Goal: Information Seeking & Learning: Learn about a topic

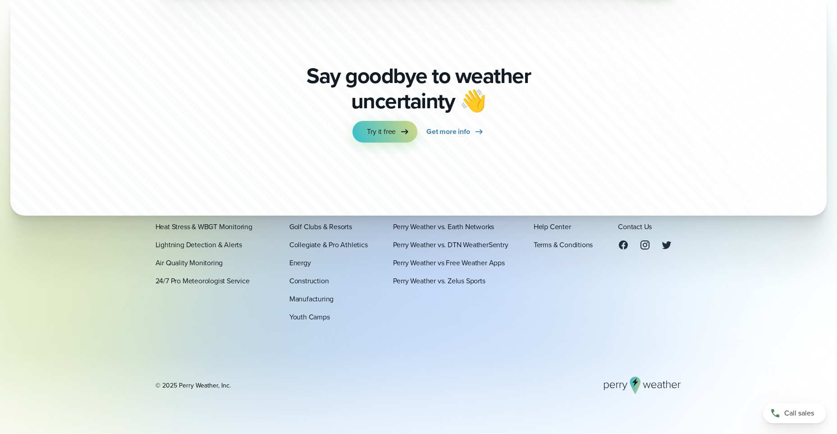
scroll to position [3242, 0]
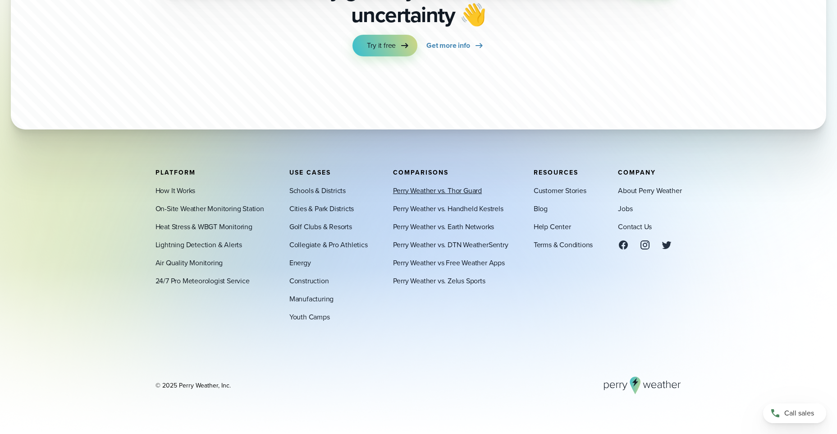
click at [449, 191] on link "Perry Weather vs. Thor Guard" at bounding box center [437, 190] width 89 height 11
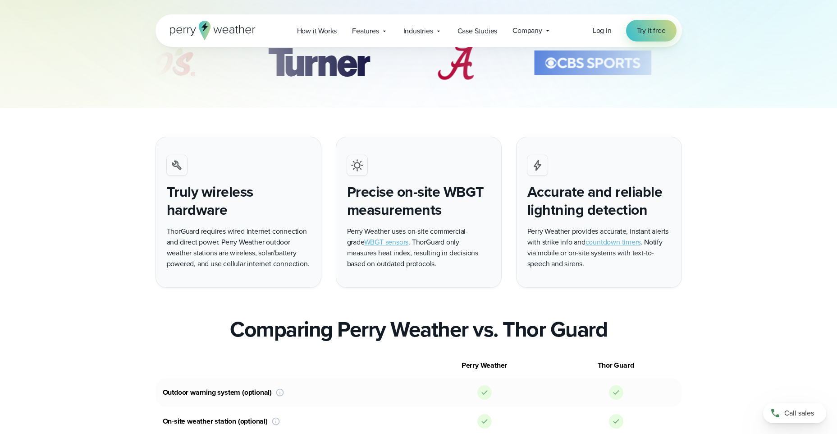
scroll to position [270, 0]
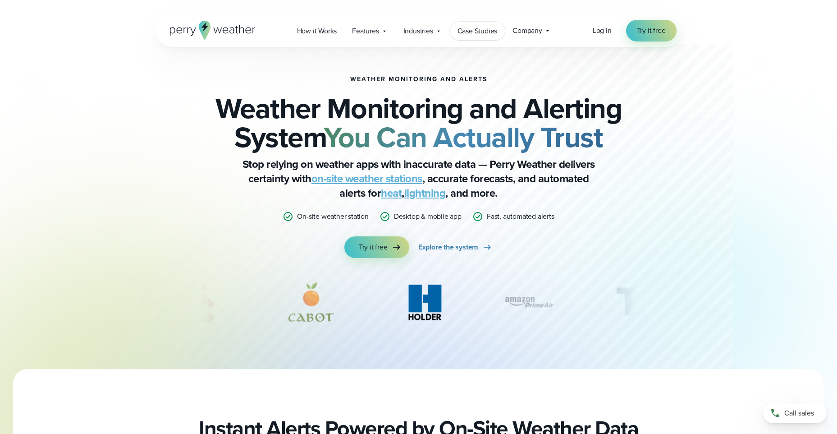
click at [489, 28] on span "Case Studies" at bounding box center [478, 31] width 40 height 11
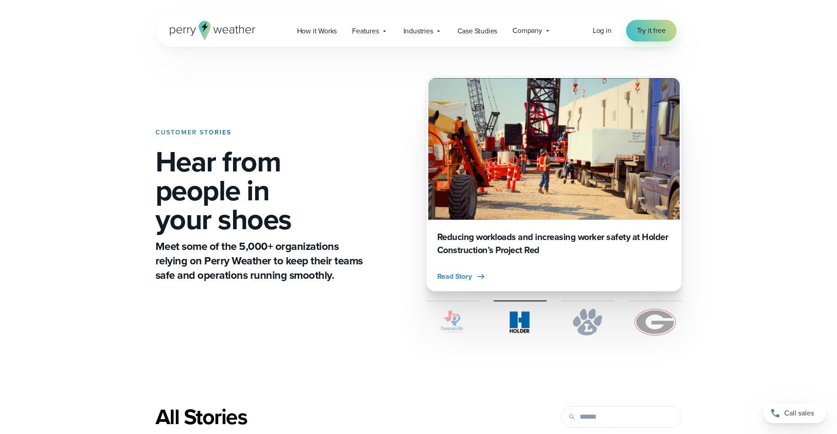
click at [256, 256] on p "Meet some of the 5,000+ organizations relying on Perry Weather to keep their te…" at bounding box center [261, 260] width 211 height 43
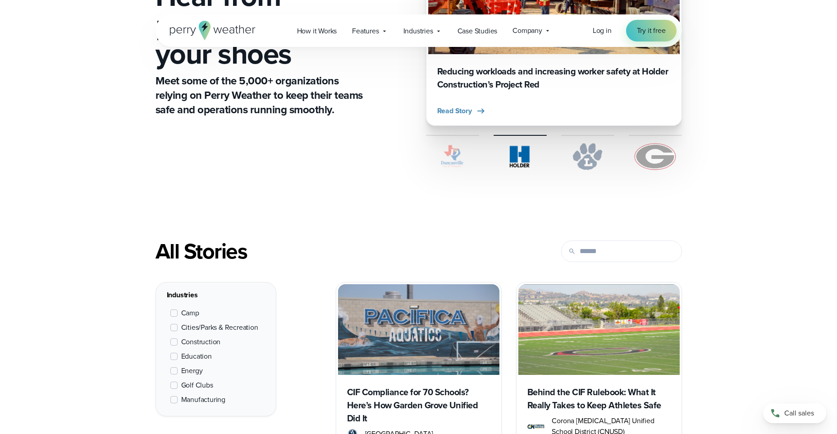
scroll to position [225, 0]
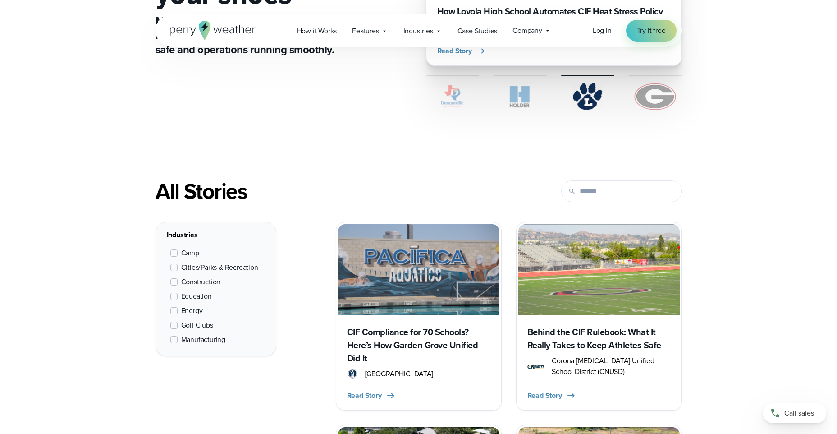
click at [176, 269] on span at bounding box center [173, 267] width 7 height 7
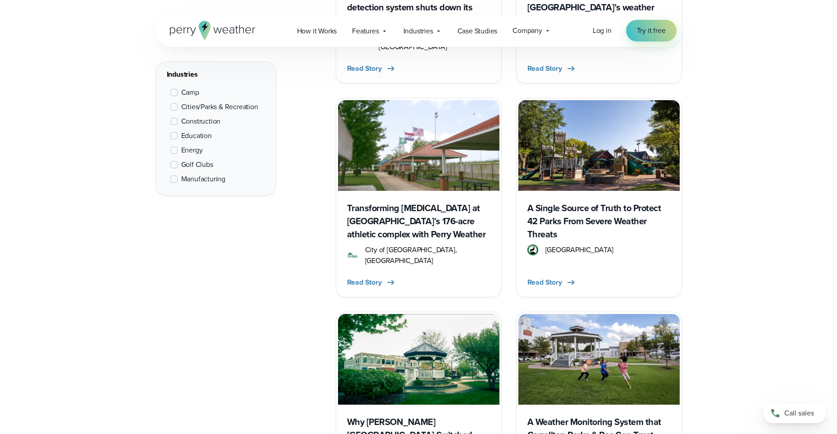
scroll to position [790, 0]
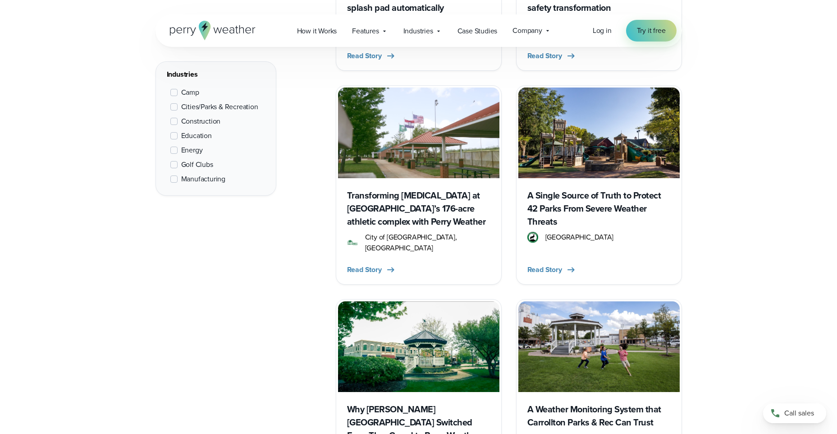
click at [558, 189] on h3 "A Single Source of Truth to Protect 42 Parks From Severe Weather Threats" at bounding box center [598, 208] width 143 height 39
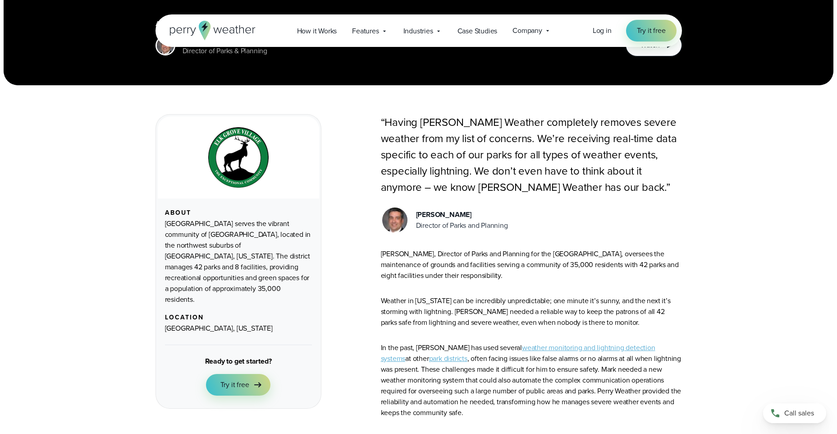
scroll to position [225, 0]
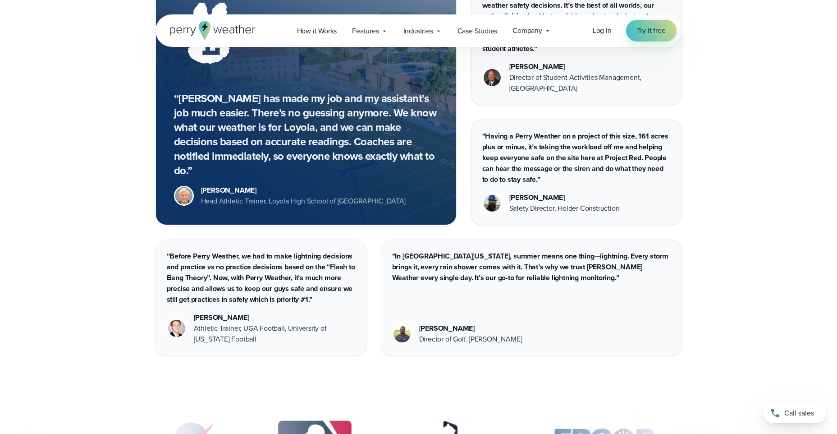
scroll to position [1402, 0]
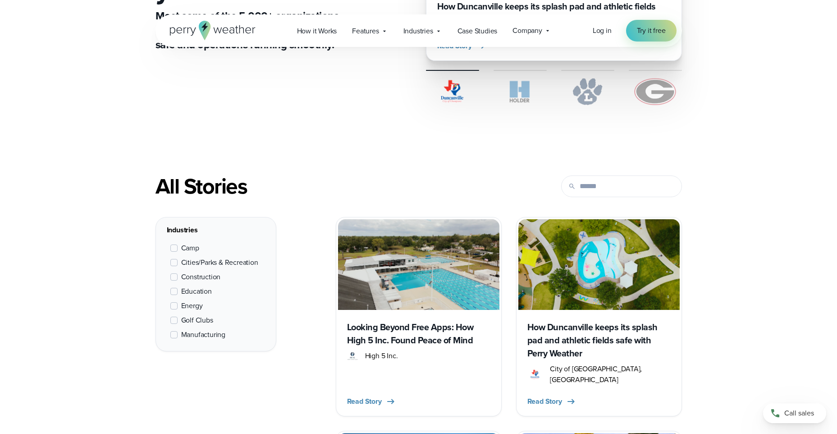
scroll to position [225, 0]
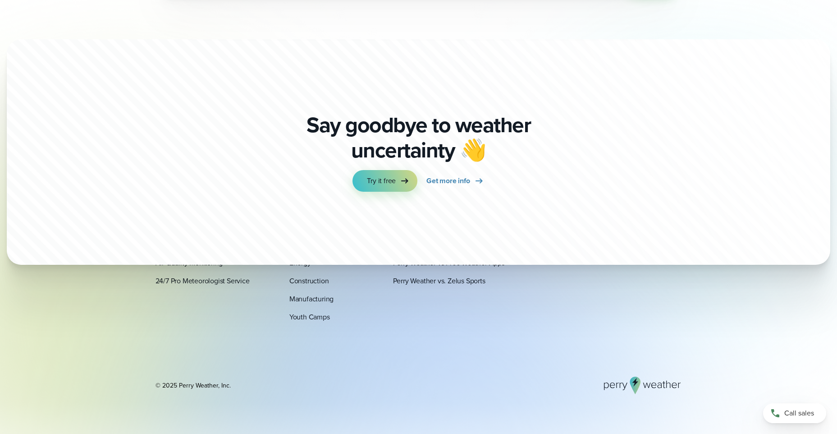
scroll to position [3242, 0]
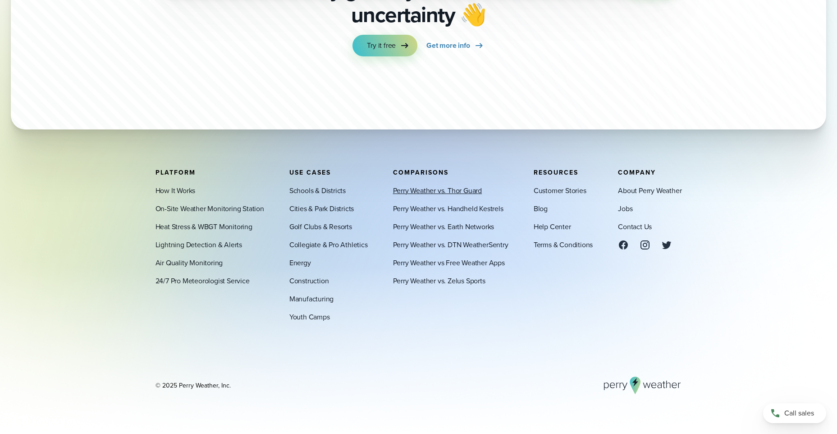
click at [443, 189] on link "Perry Weather vs. Thor Guard" at bounding box center [437, 190] width 89 height 11
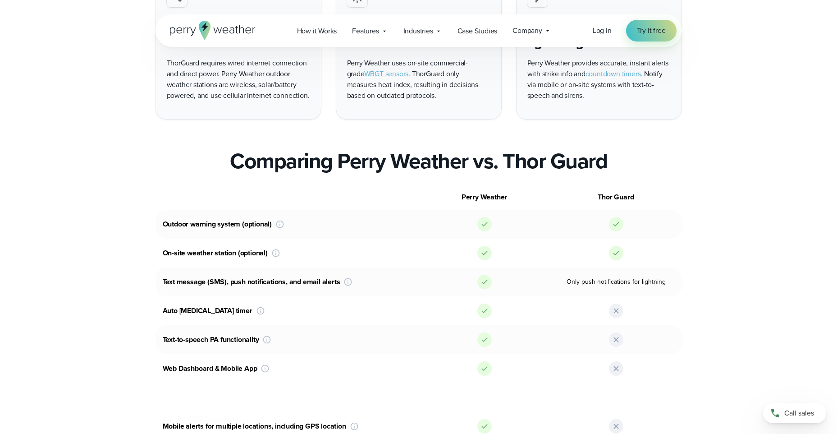
scroll to position [496, 0]
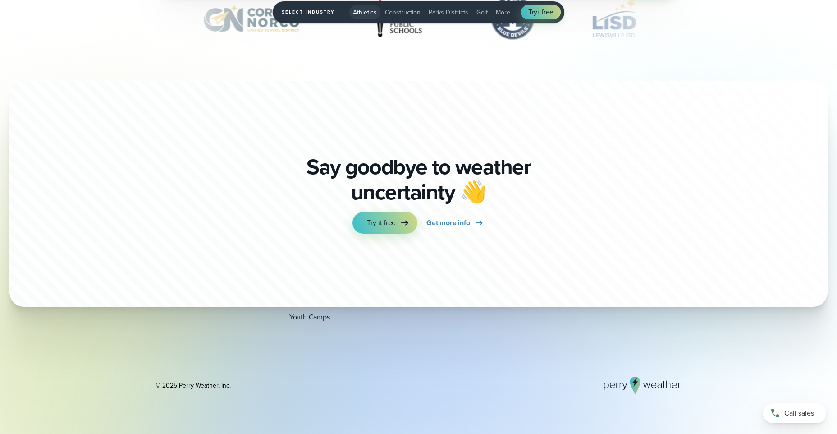
scroll to position [3242, 0]
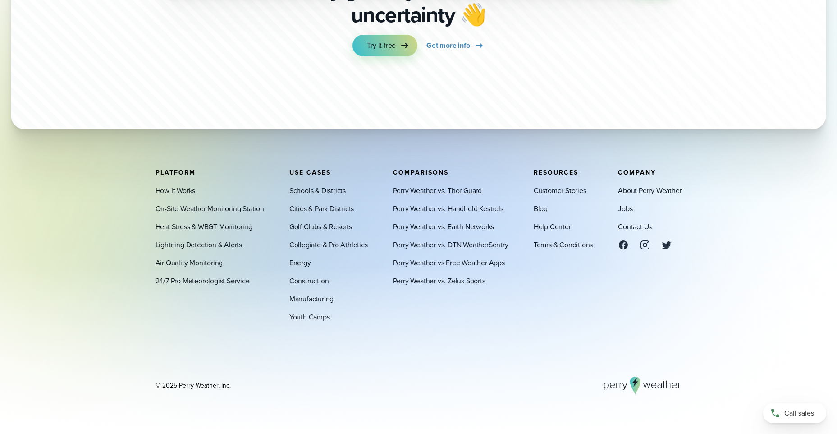
click at [458, 190] on link "Perry Weather vs. Thor Guard" at bounding box center [437, 190] width 89 height 11
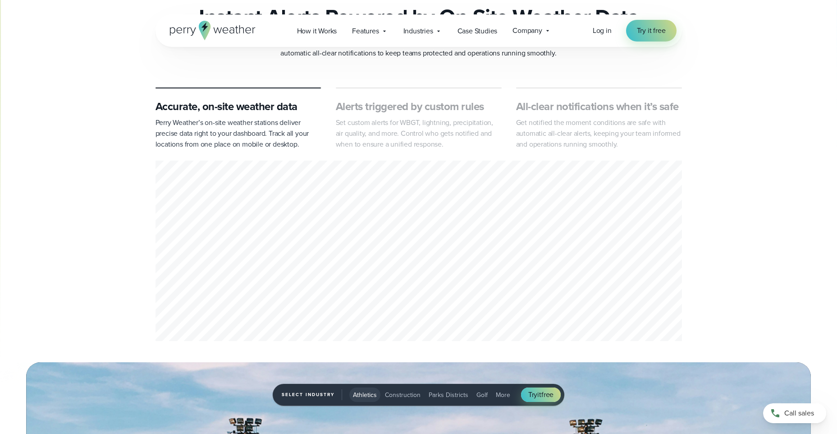
scroll to position [406, 0]
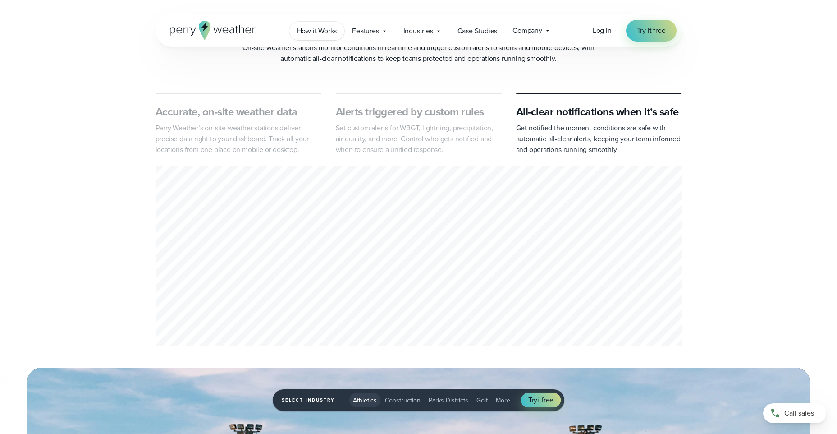
click at [307, 29] on span "How it Works" at bounding box center [317, 31] width 40 height 11
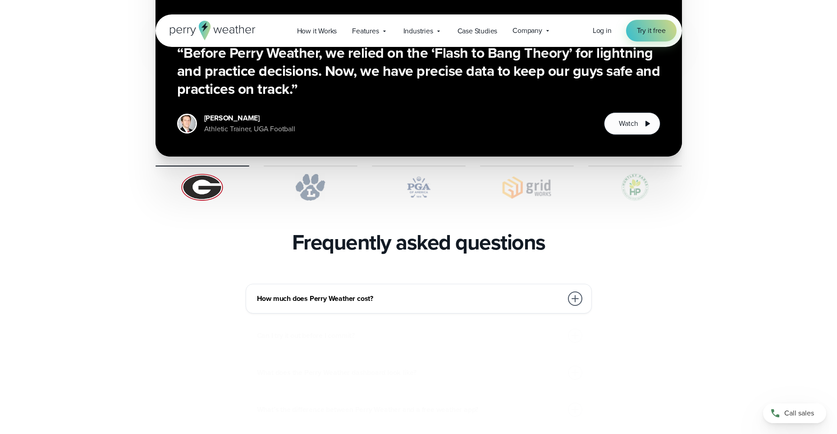
scroll to position [1848, 0]
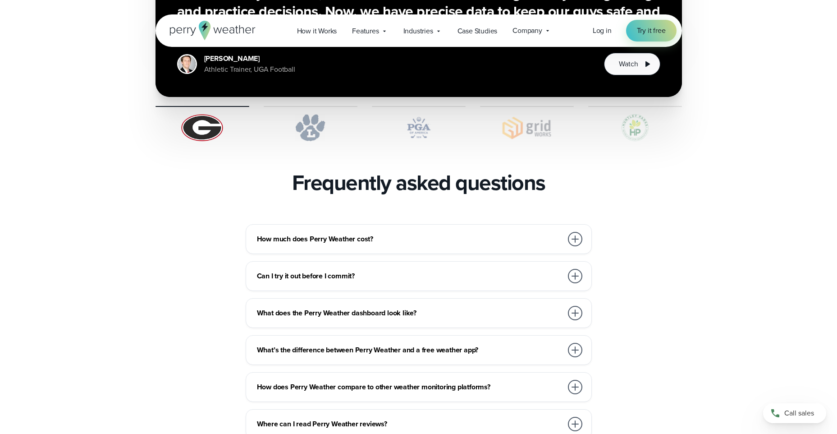
click at [363, 233] on h3 "How much does Perry Weather cost?" at bounding box center [410, 238] width 306 height 11
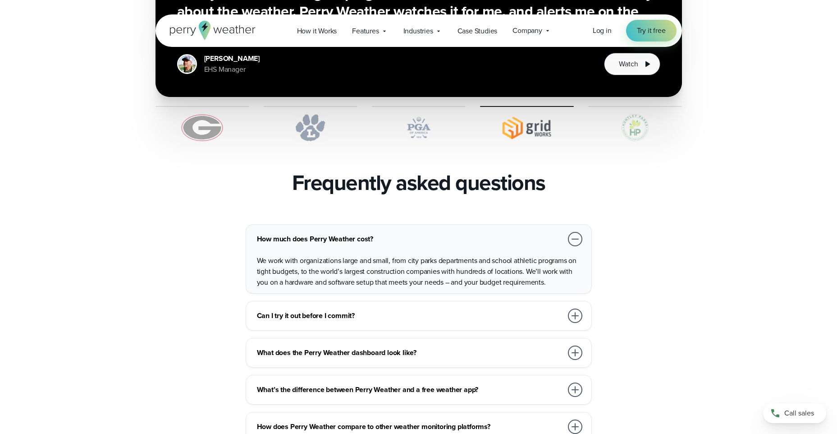
click at [361, 384] on h3 "What’s the difference between Perry Weather and a free weather app?" at bounding box center [410, 389] width 306 height 11
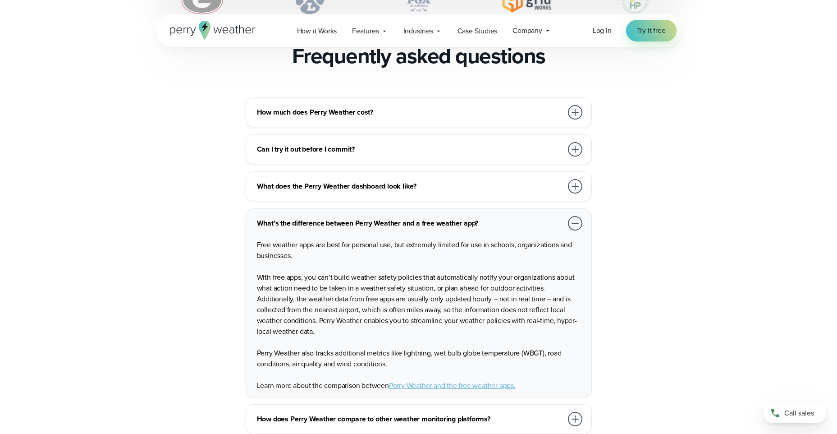
scroll to position [1983, 0]
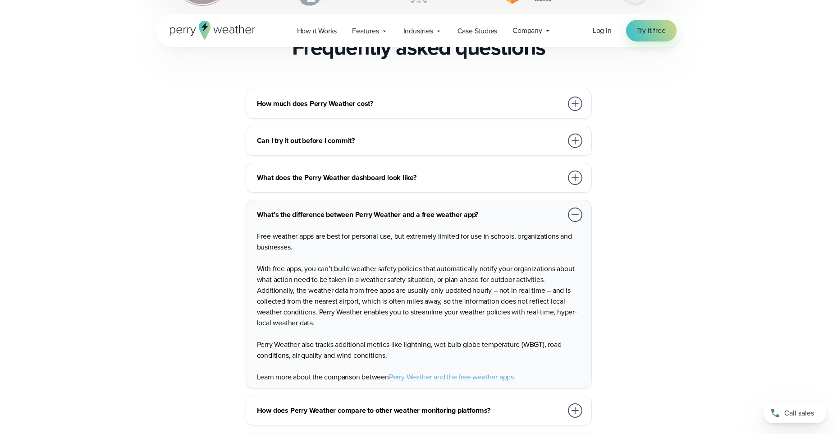
click at [468, 405] on h3 "How does Perry Weather compare to other weather monitoring platforms?" at bounding box center [410, 410] width 306 height 11
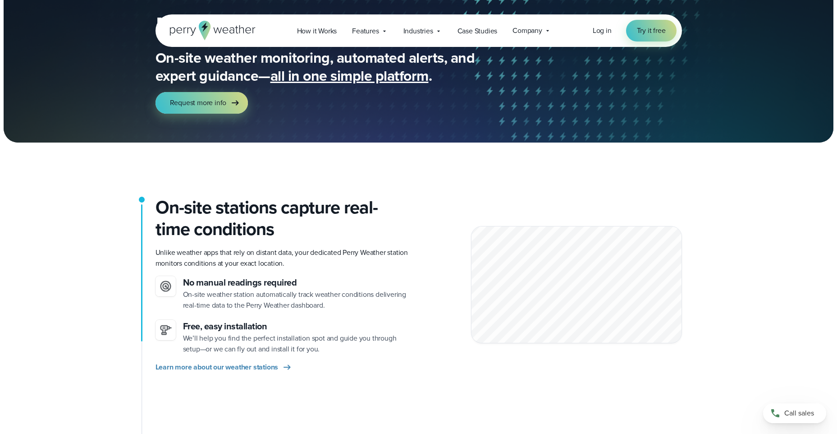
scroll to position [0, 0]
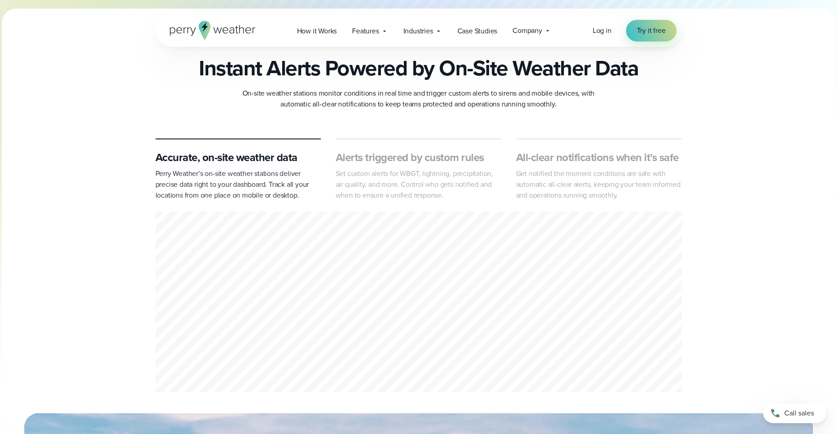
click at [800, 281] on div "Accurate, on-site weather data Perry Weather’s on-site weather stations deliver…" at bounding box center [418, 266] width 837 height 256
click at [780, 209] on div "Accurate, on-site weather data Perry Weather’s on-site weather stations deliver…" at bounding box center [418, 266] width 837 height 256
